Goal: Transaction & Acquisition: Subscribe to service/newsletter

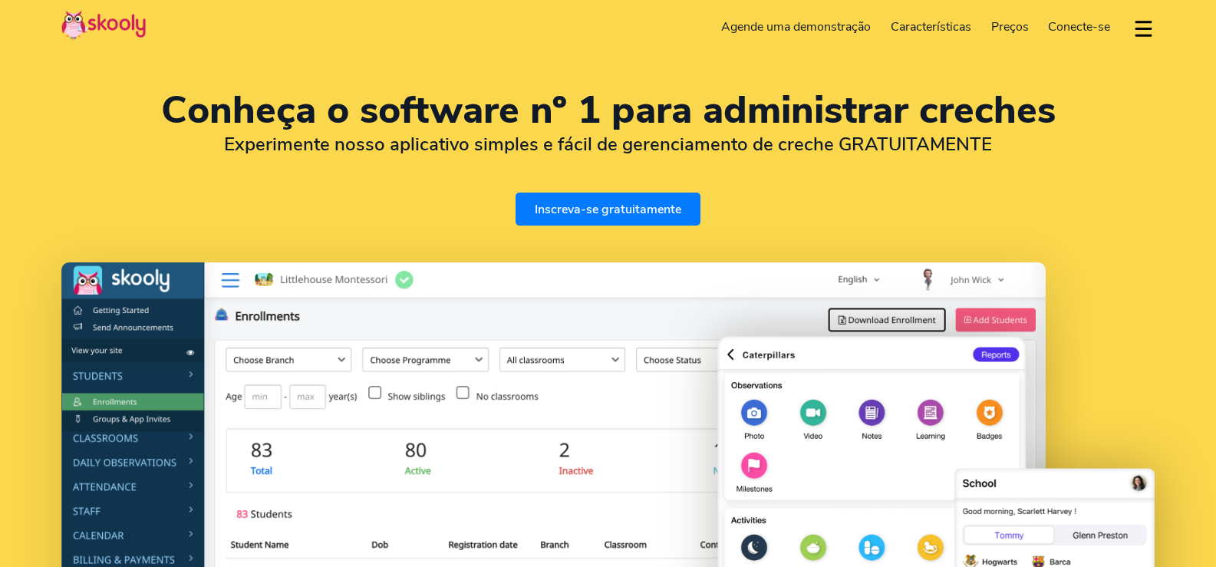
select select "pt"
select select "852"
select select "[GEOGRAPHIC_DATA]"
select select "Asia/Hong_Kong"
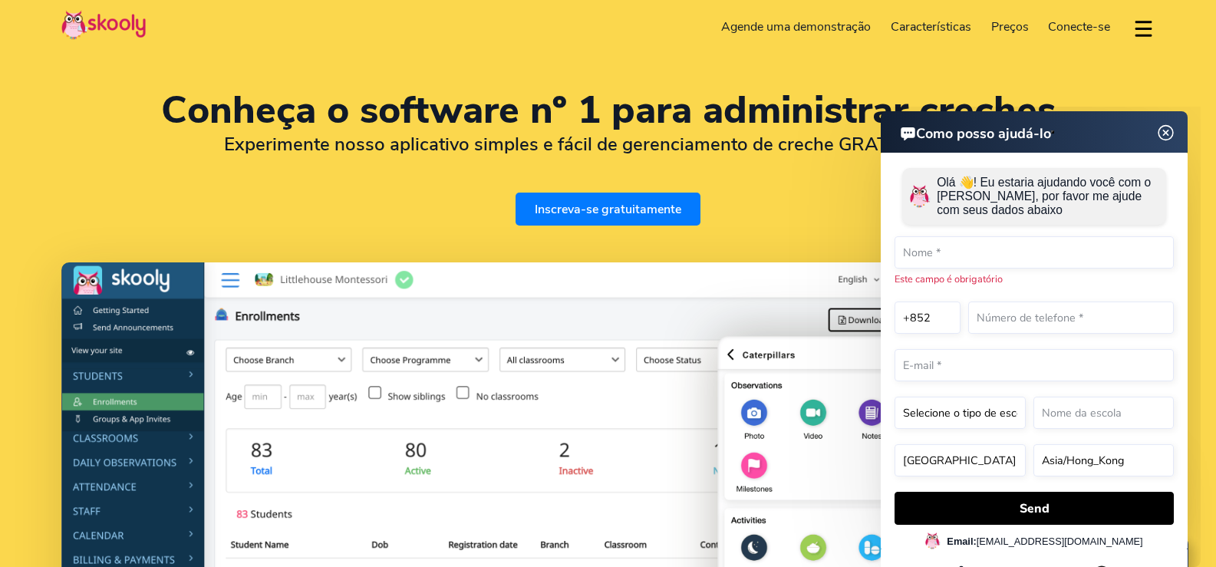
click at [1168, 129] on img at bounding box center [1166, 133] width 29 height 19
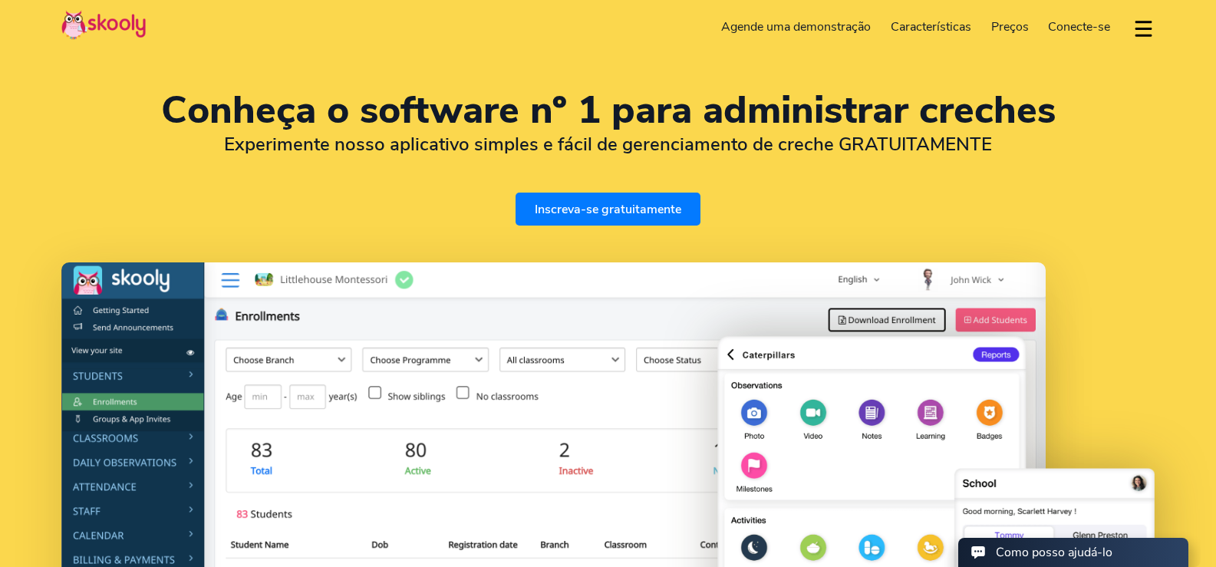
click at [1132, 29] on div "Baixar aplicativo Entre em contato com o suporte Portuguese (Português)" at bounding box center [1137, 27] width 35 height 25
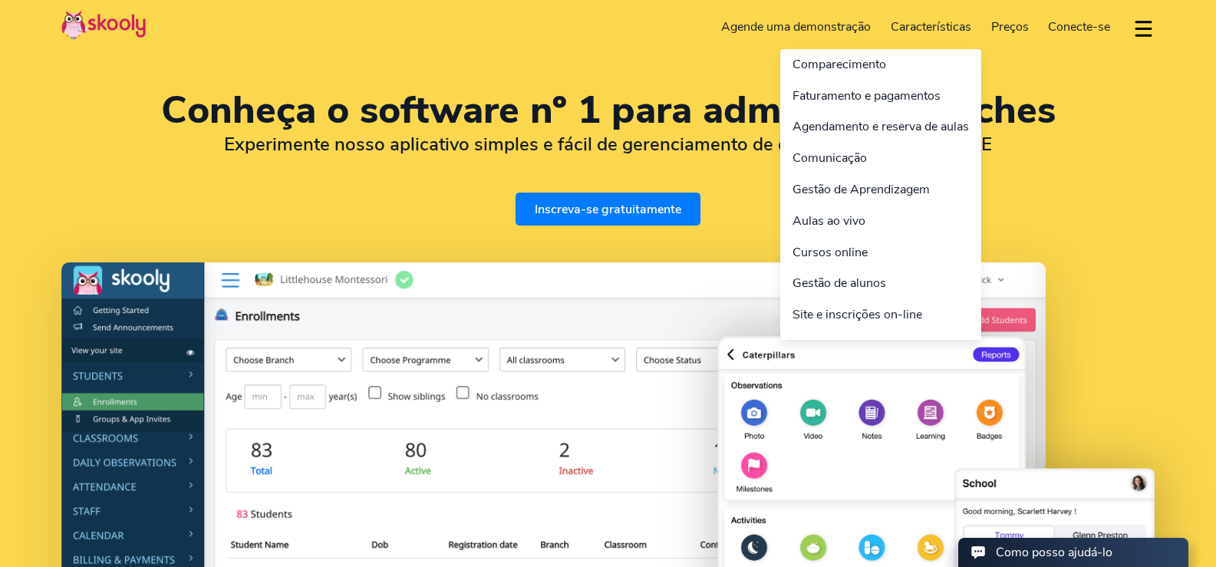
click at [959, 24] on link "Características" at bounding box center [931, 27] width 101 height 25
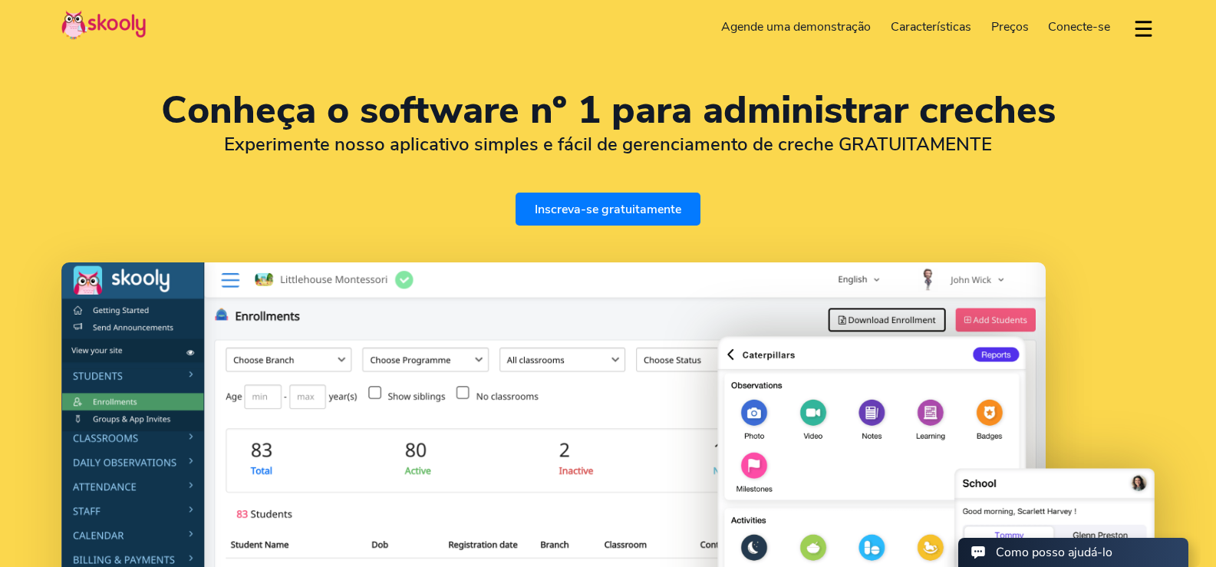
click at [664, 209] on link "Inscreva-se gratuitamente" at bounding box center [608, 209] width 185 height 33
